Goal: Find specific page/section: Find specific page/section

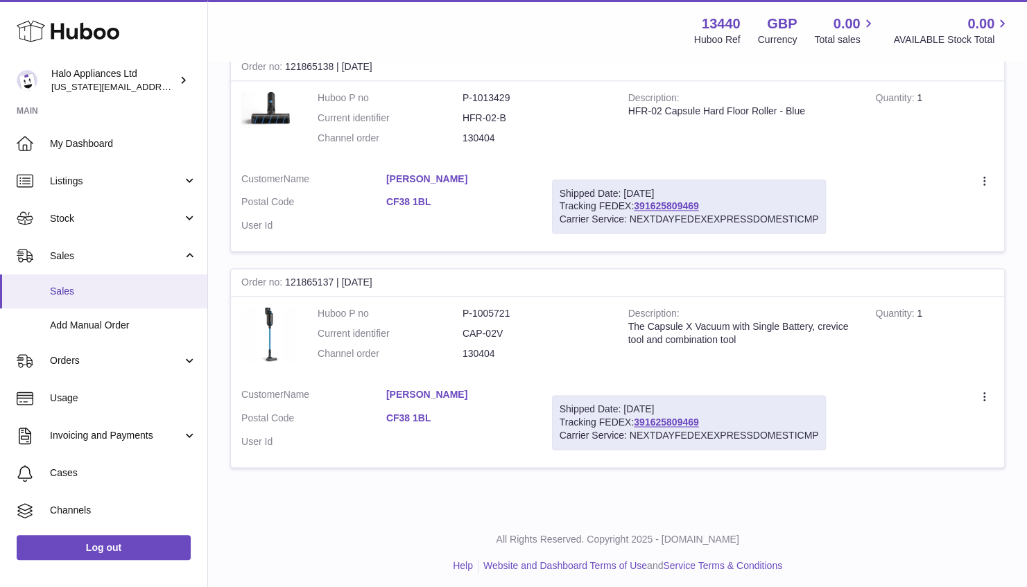
click at [135, 294] on span "Sales" at bounding box center [123, 291] width 147 height 13
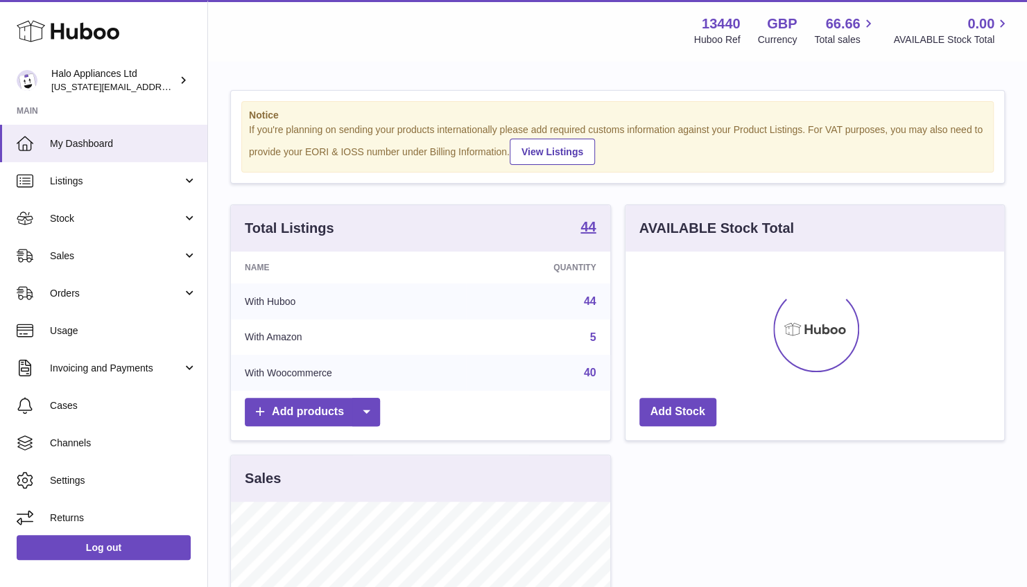
scroll to position [216, 379]
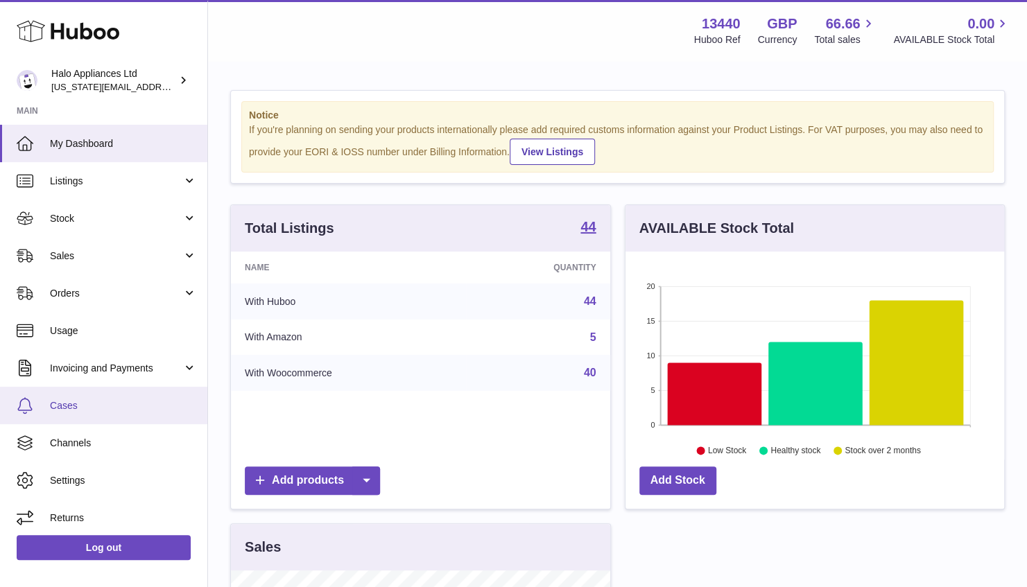
click at [76, 410] on span "Cases" at bounding box center [123, 405] width 147 height 13
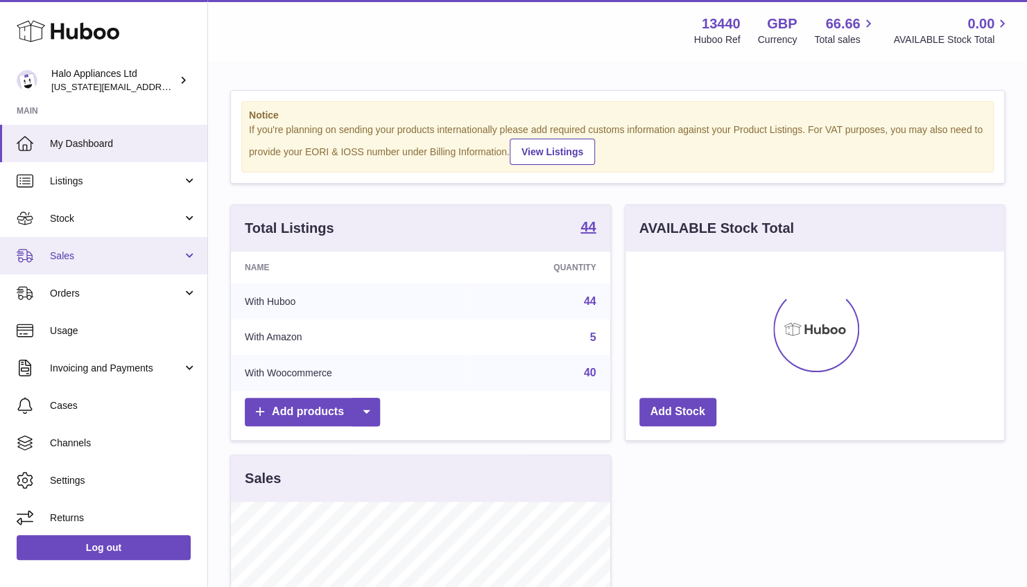
scroll to position [216, 379]
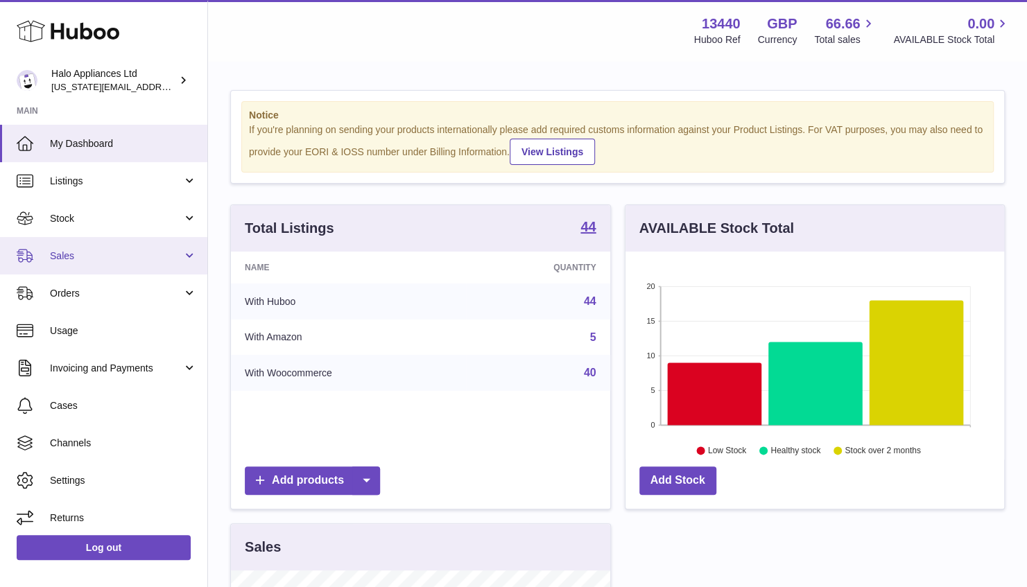
click at [92, 248] on link "Sales" at bounding box center [103, 255] width 207 height 37
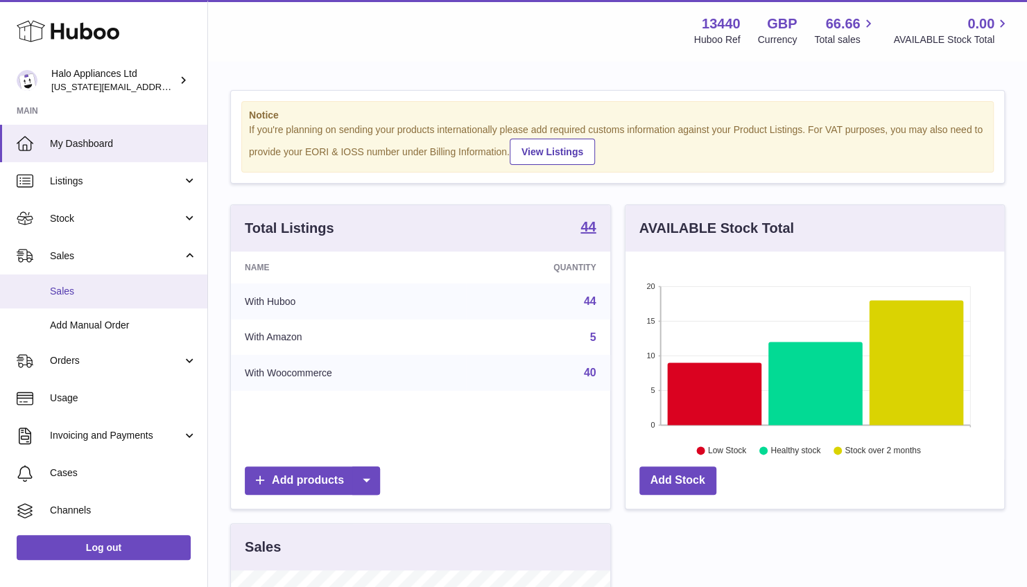
click at [93, 280] on link "Sales" at bounding box center [103, 292] width 207 height 34
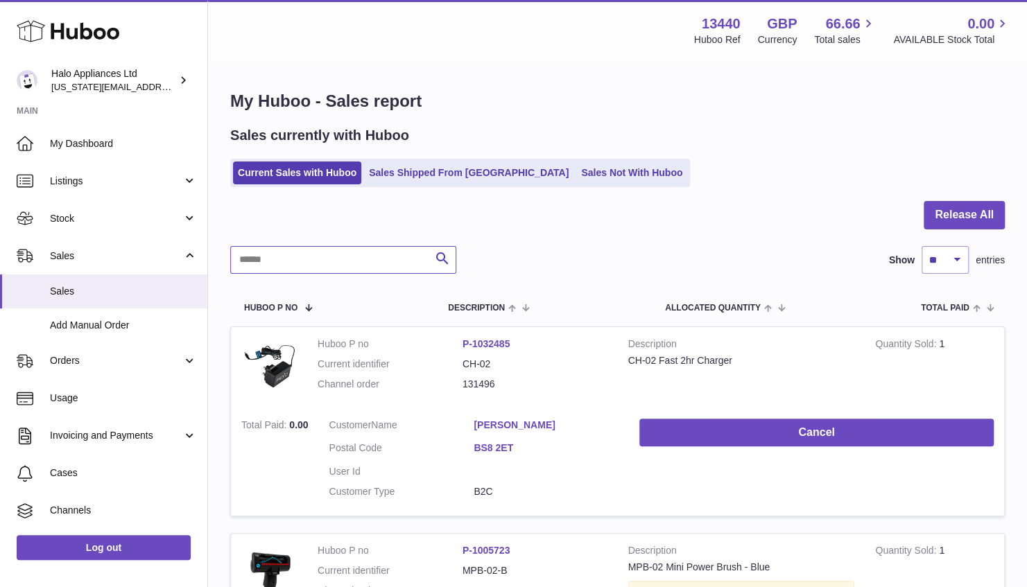
click at [313, 263] on input "text" at bounding box center [343, 260] width 226 height 28
paste input "**********"
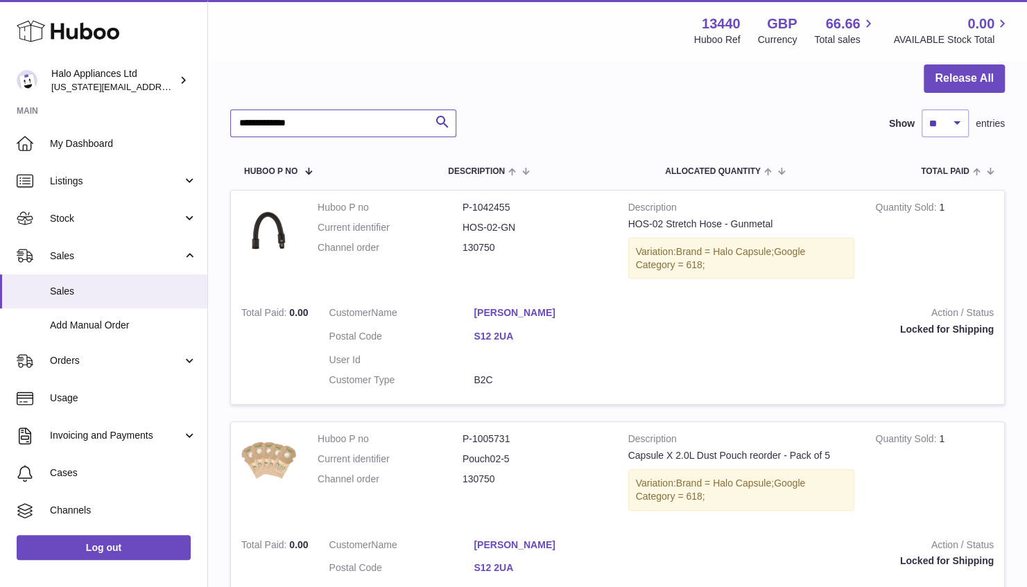
scroll to position [139, 0]
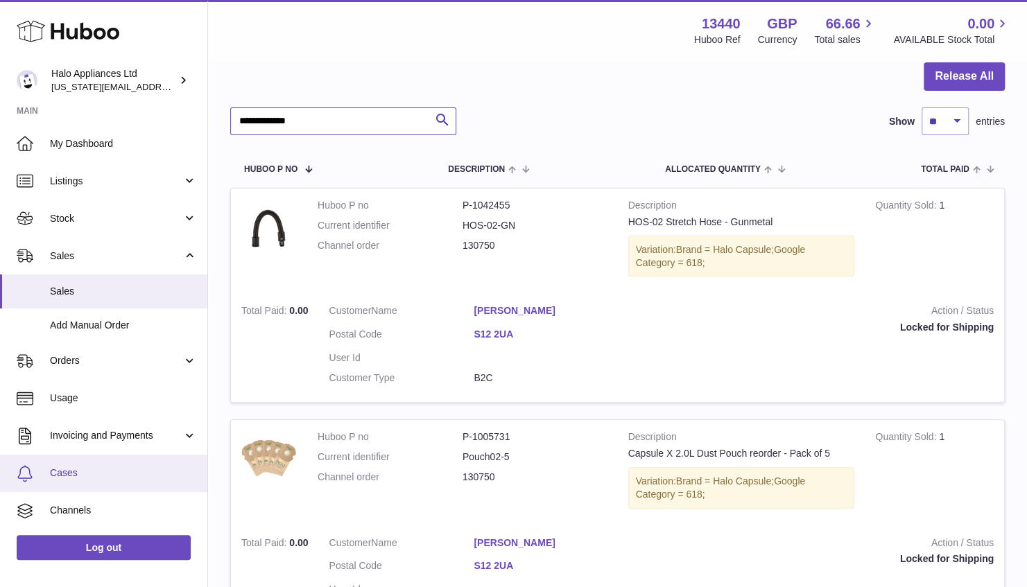
type input "**********"
click at [82, 479] on span "Cases" at bounding box center [123, 473] width 147 height 13
